Goal: Task Accomplishment & Management: Use online tool/utility

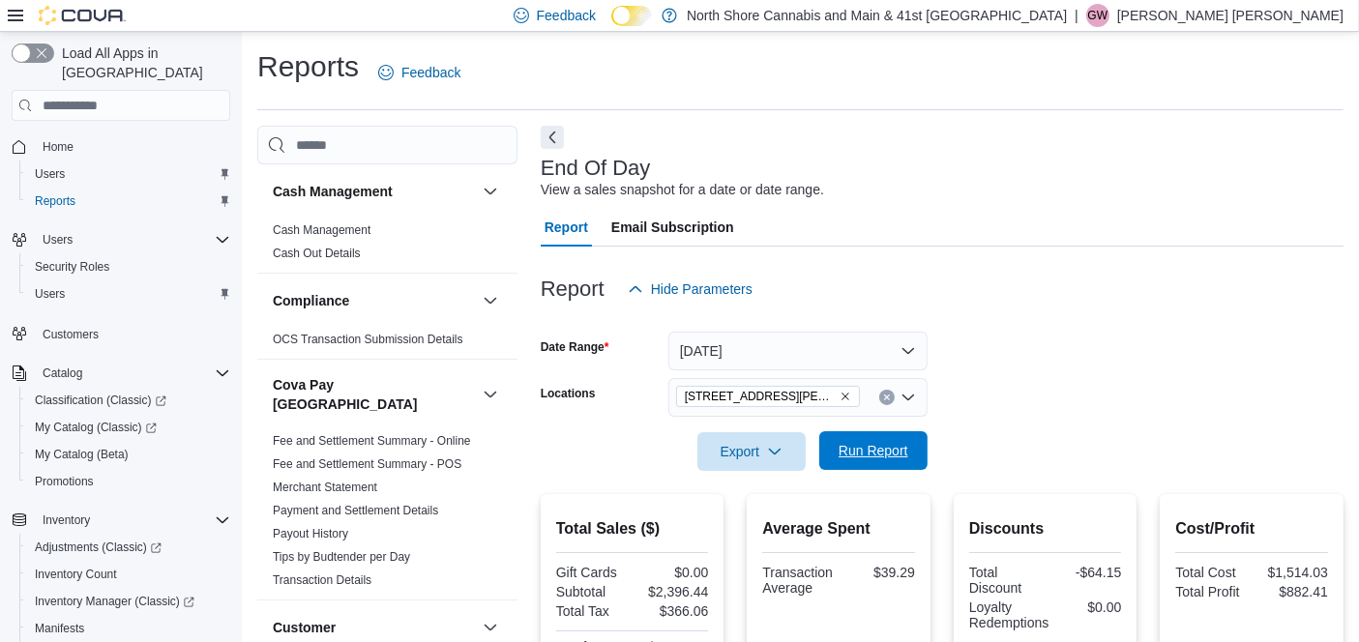
scroll to position [1480, 0]
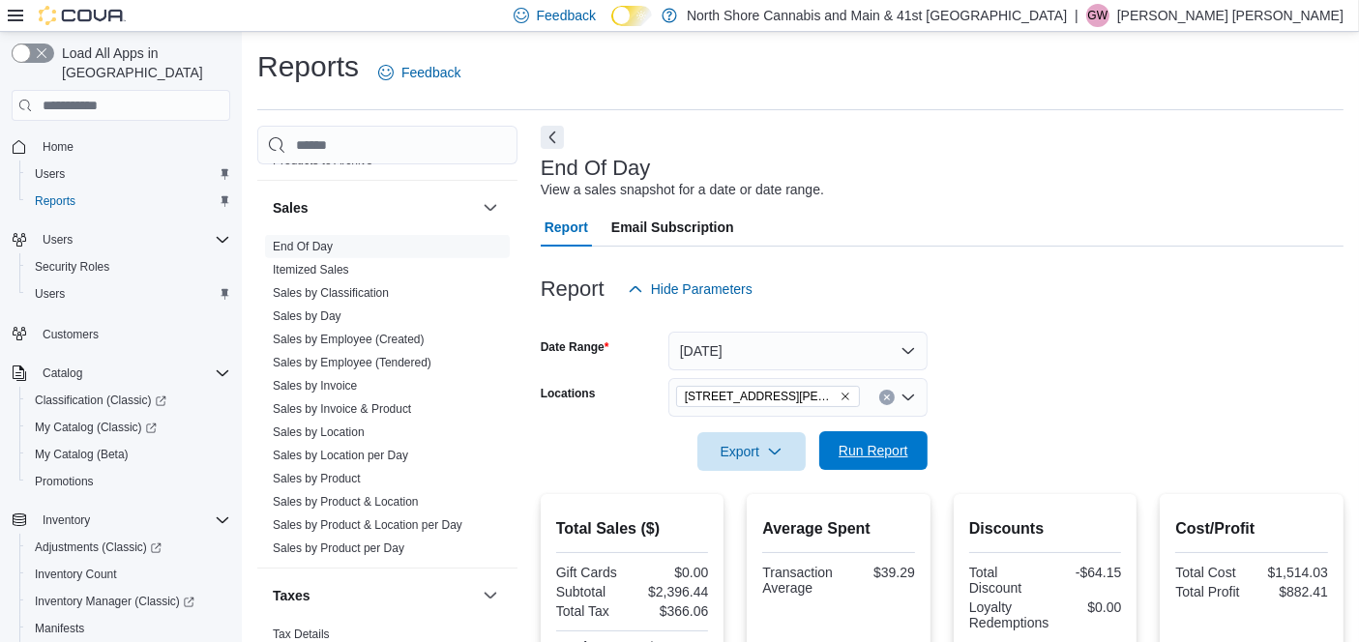
click at [847, 434] on span "Run Report" at bounding box center [873, 450] width 85 height 39
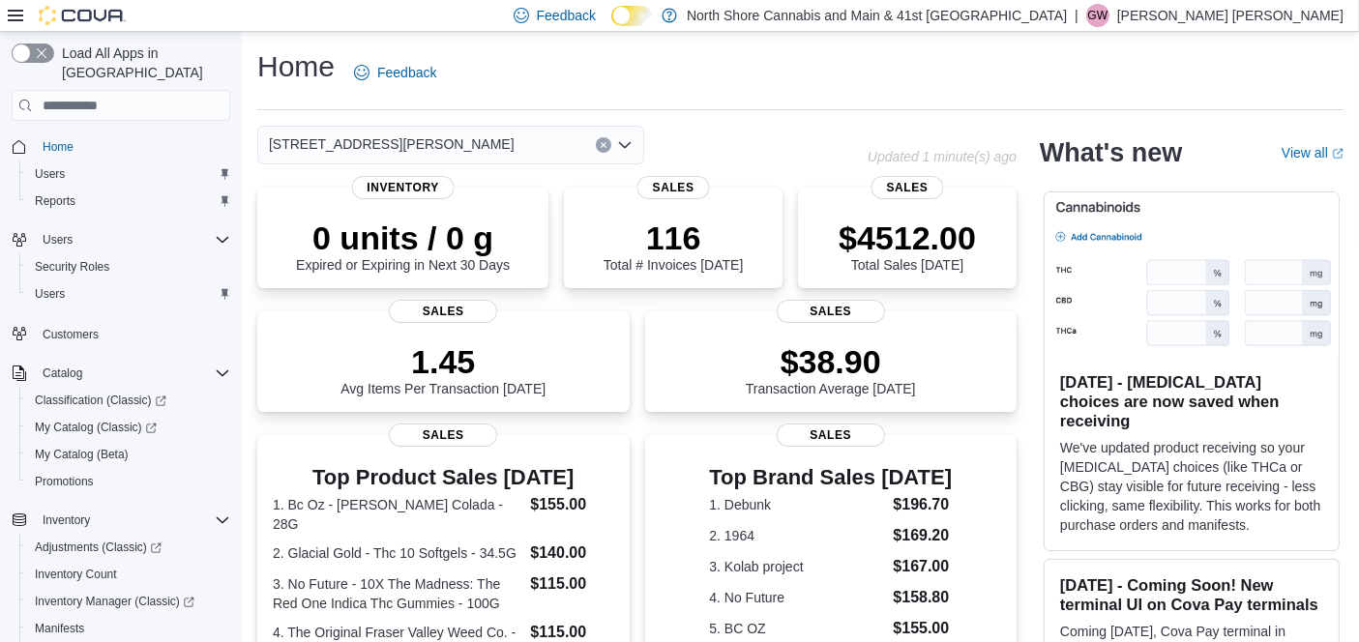
click at [469, 159] on div "[STREET_ADDRESS][PERSON_NAME]" at bounding box center [450, 145] width 387 height 39
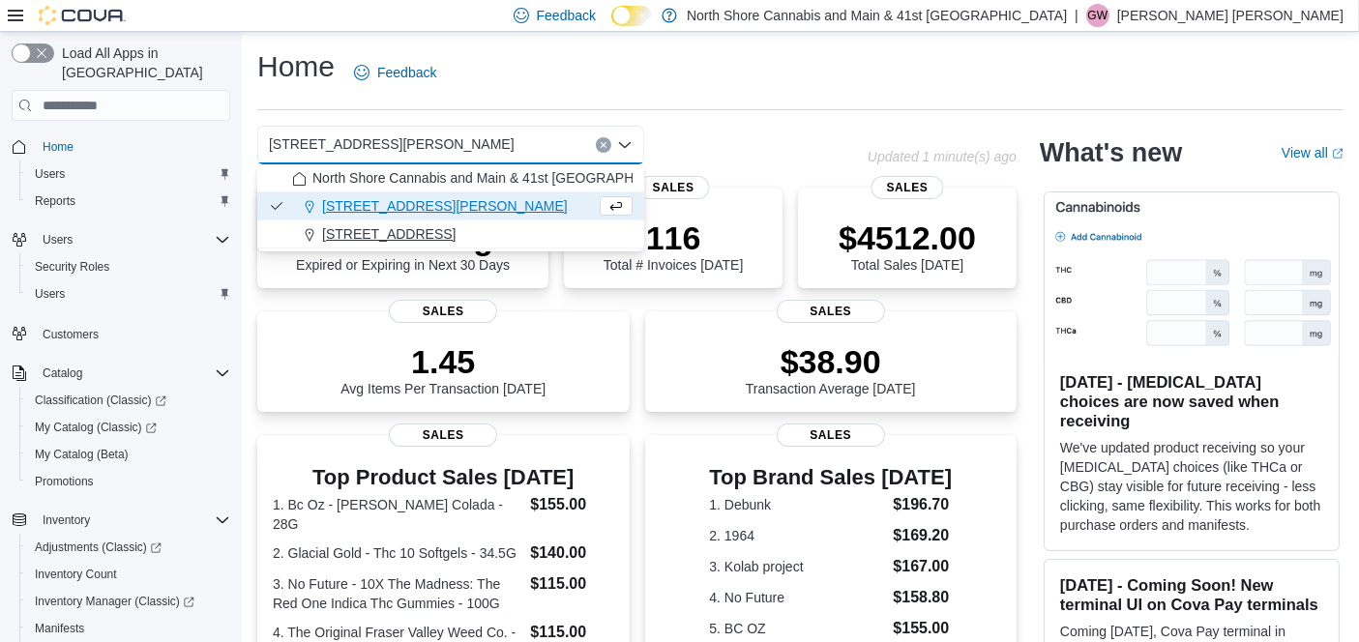
click at [393, 232] on span "5707 Main St." at bounding box center [388, 233] width 133 height 19
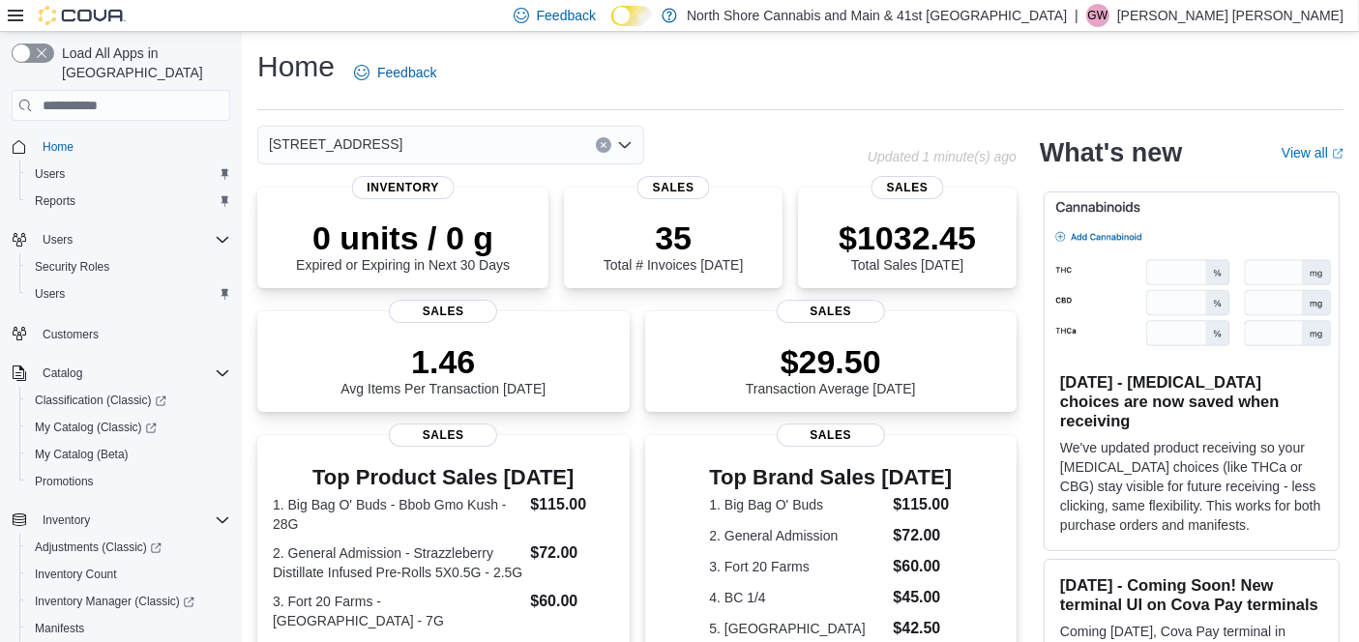
click at [352, 123] on div "Home Feedback 5707 Main St. Combo box. Selected. 5707 Main St.. Press Backspace…" at bounding box center [800, 579] width 1117 height 1094
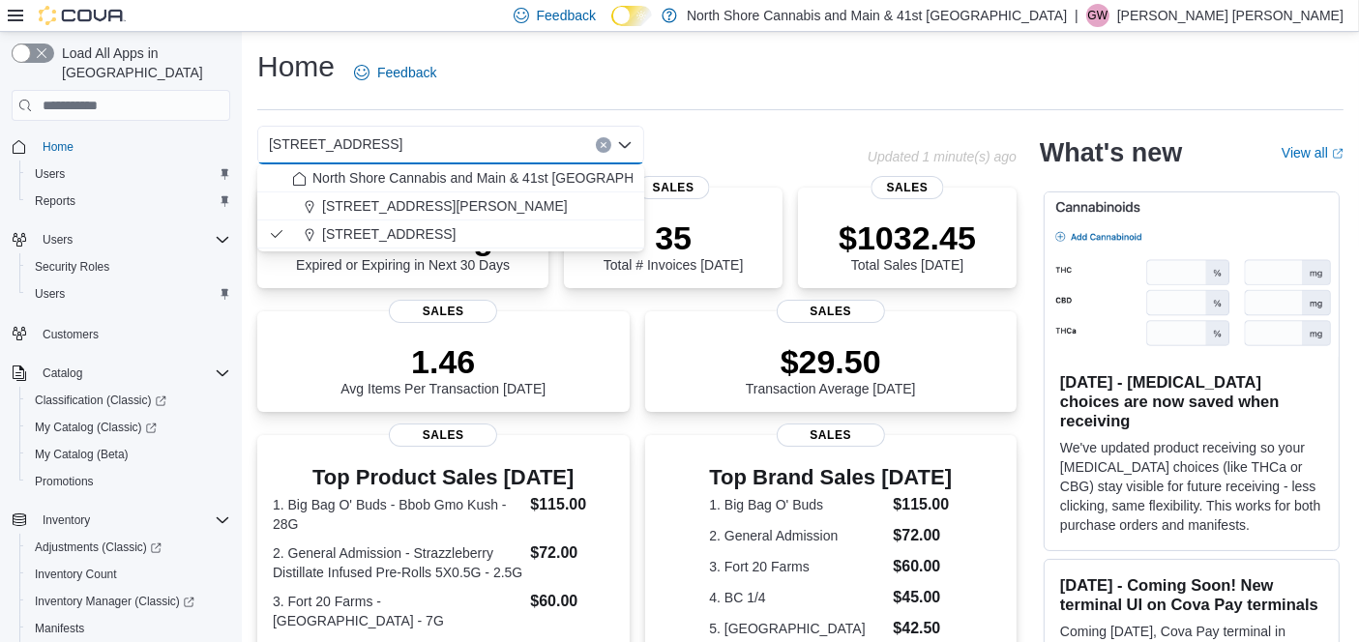
click at [410, 136] on input at bounding box center [411, 144] width 2 height 23
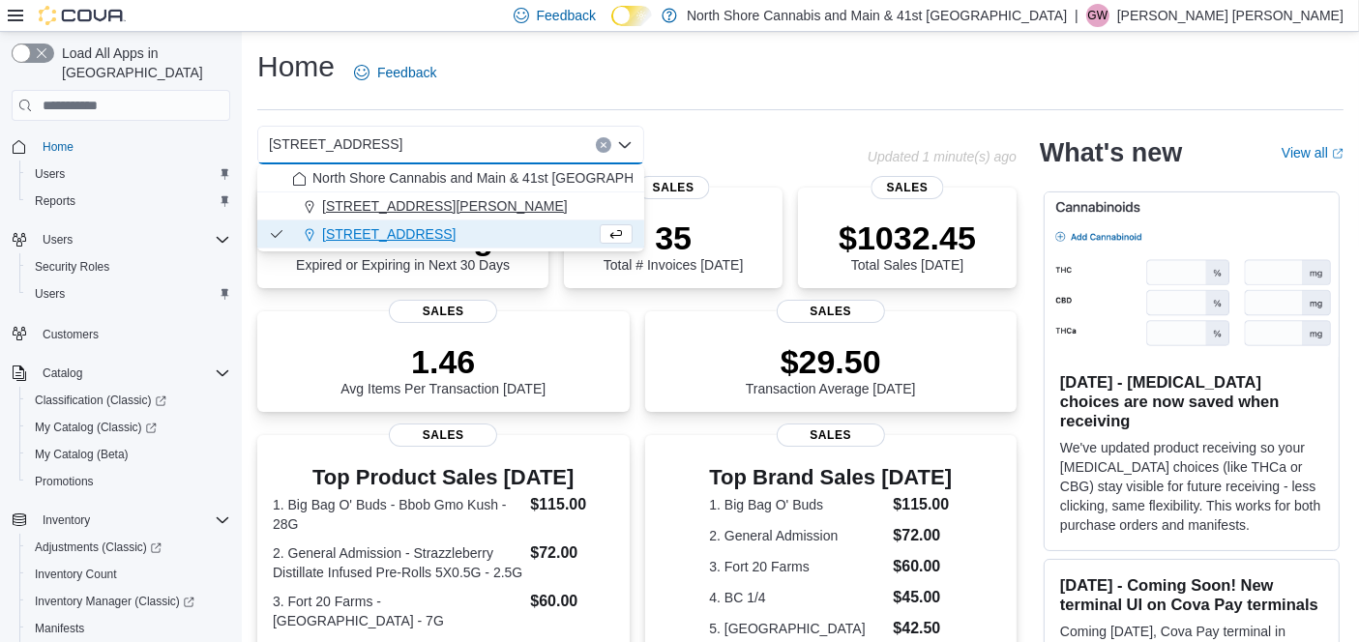
click at [379, 214] on span "[STREET_ADDRESS][PERSON_NAME]" at bounding box center [445, 205] width 246 height 19
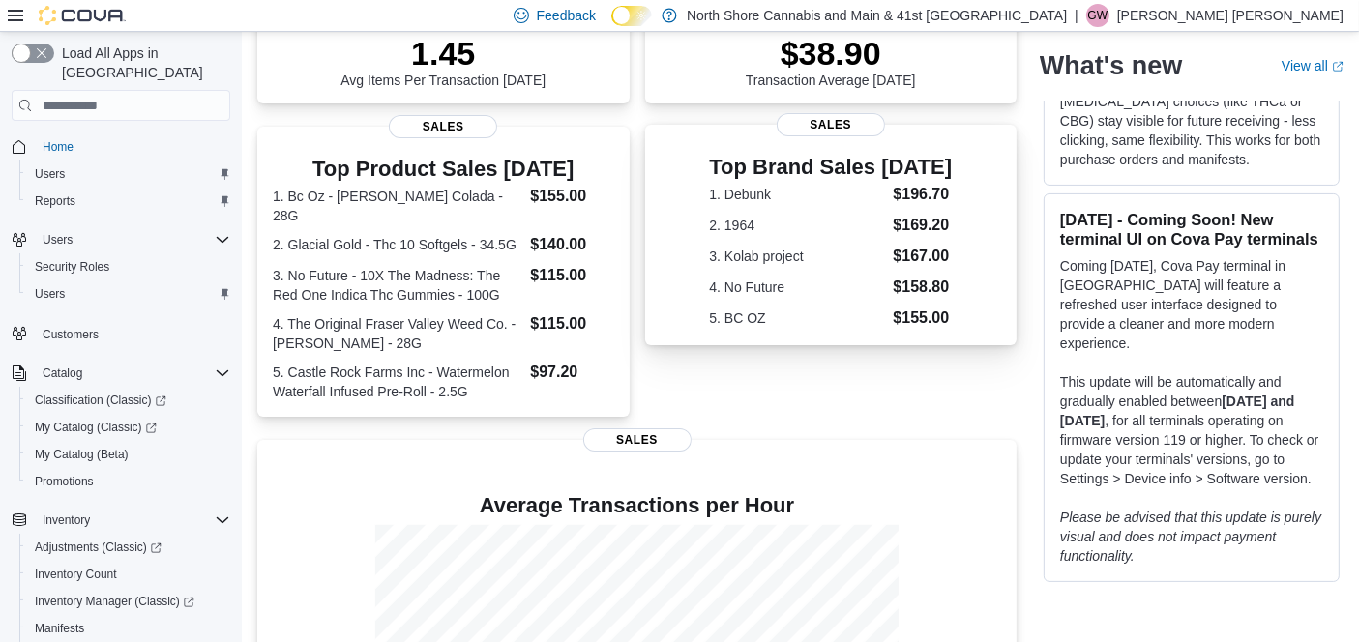
scroll to position [310, 0]
